Goal: Use online tool/utility

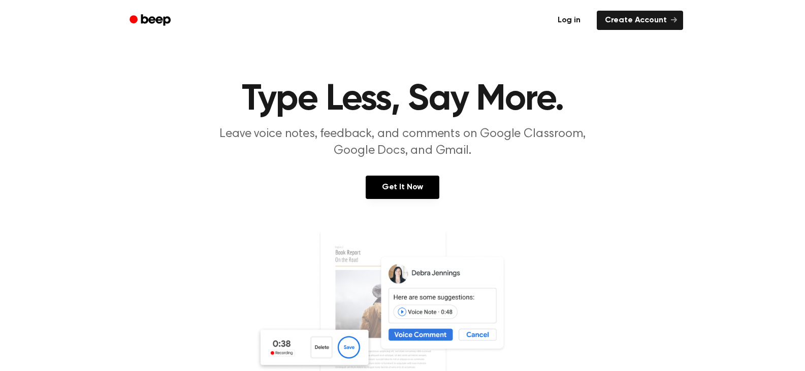
click at [573, 19] on link "Log in" at bounding box center [569, 20] width 43 height 23
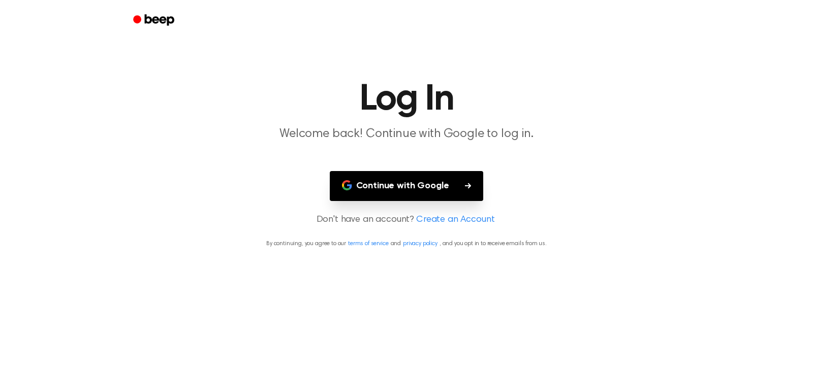
click at [469, 186] on icon "button" at bounding box center [468, 186] width 6 height 6
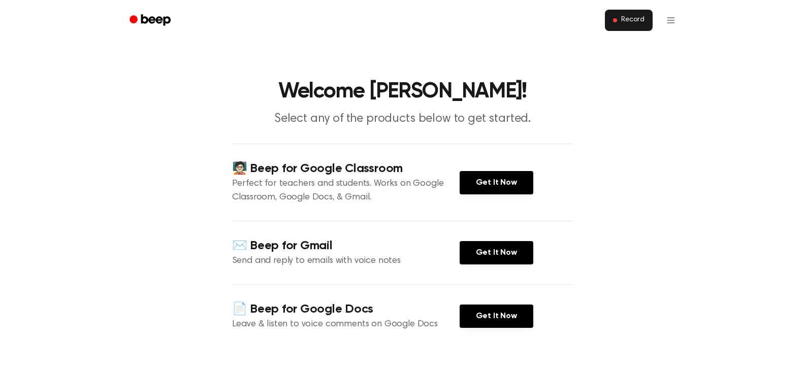
click at [635, 20] on span "Record" at bounding box center [632, 20] width 23 height 9
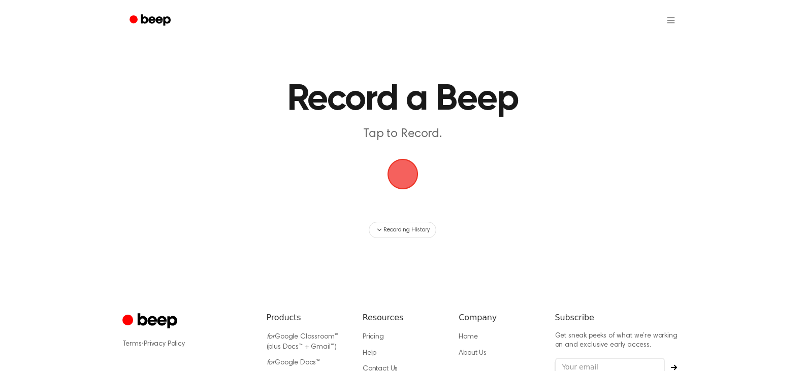
click at [408, 173] on span "button" at bounding box center [403, 174] width 28 height 28
click at [416, 166] on span "button" at bounding box center [402, 174] width 35 height 35
click at [393, 182] on span "button" at bounding box center [403, 174] width 28 height 28
click at [414, 180] on span "button" at bounding box center [402, 174] width 31 height 31
click at [161, 16] on icon "Beep" at bounding box center [151, 20] width 43 height 15
